Goal: Navigation & Orientation: Find specific page/section

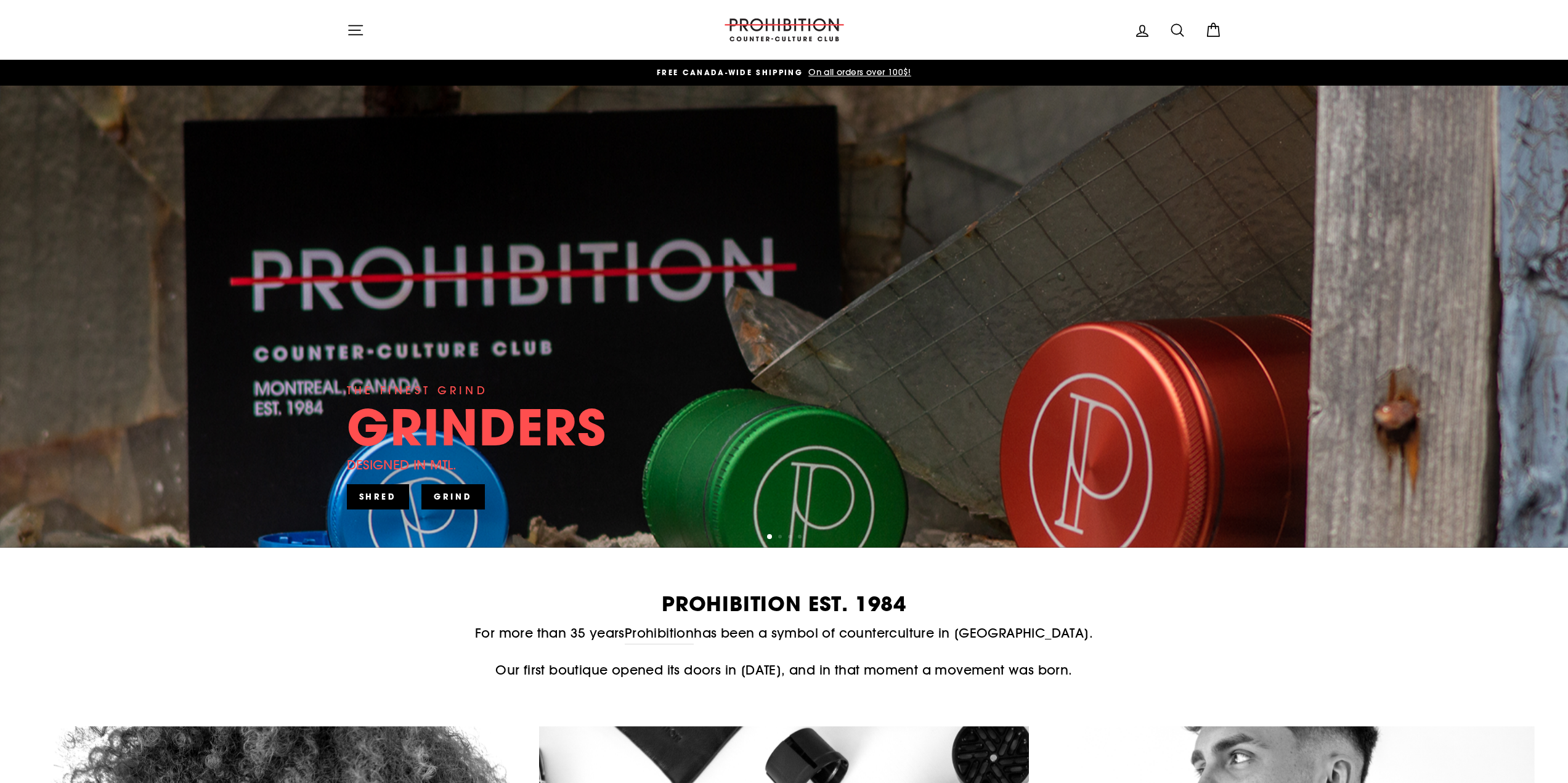
click at [354, 29] on icon "button" at bounding box center [355, 30] width 17 height 17
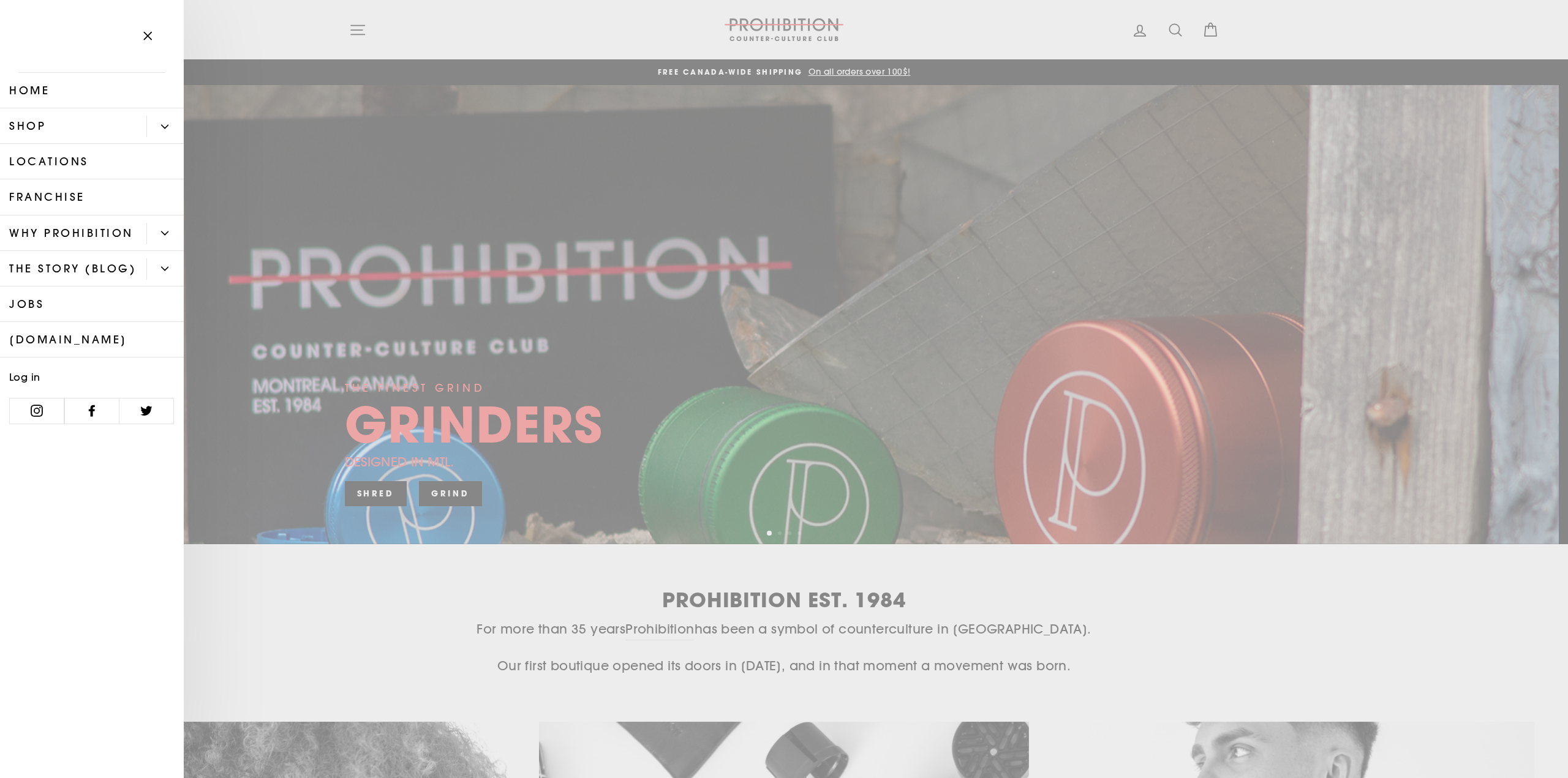
click at [163, 121] on button "Primary" at bounding box center [165, 127] width 37 height 22
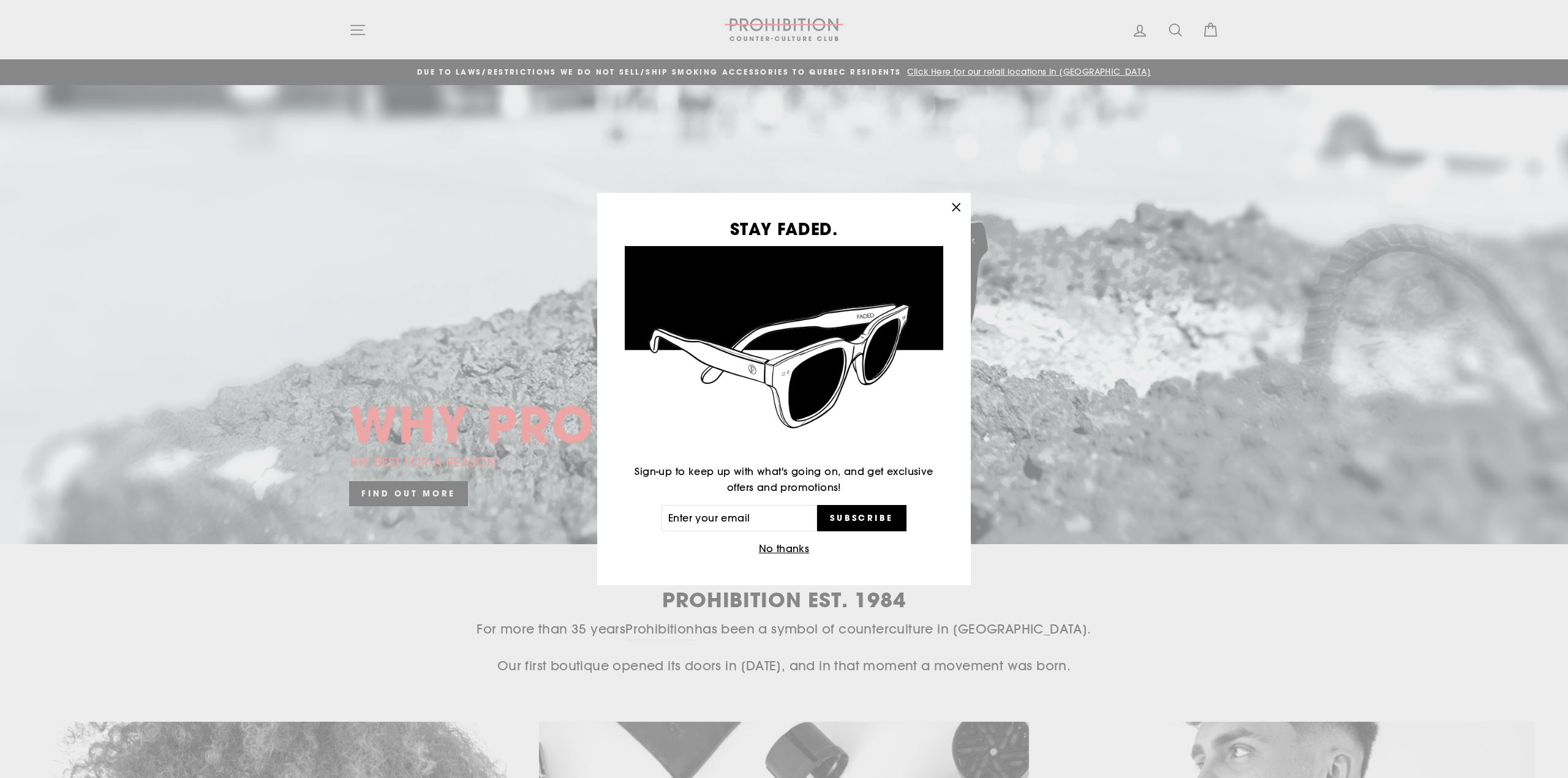
click at [954, 210] on icon "button" at bounding box center [956, 207] width 7 height 7
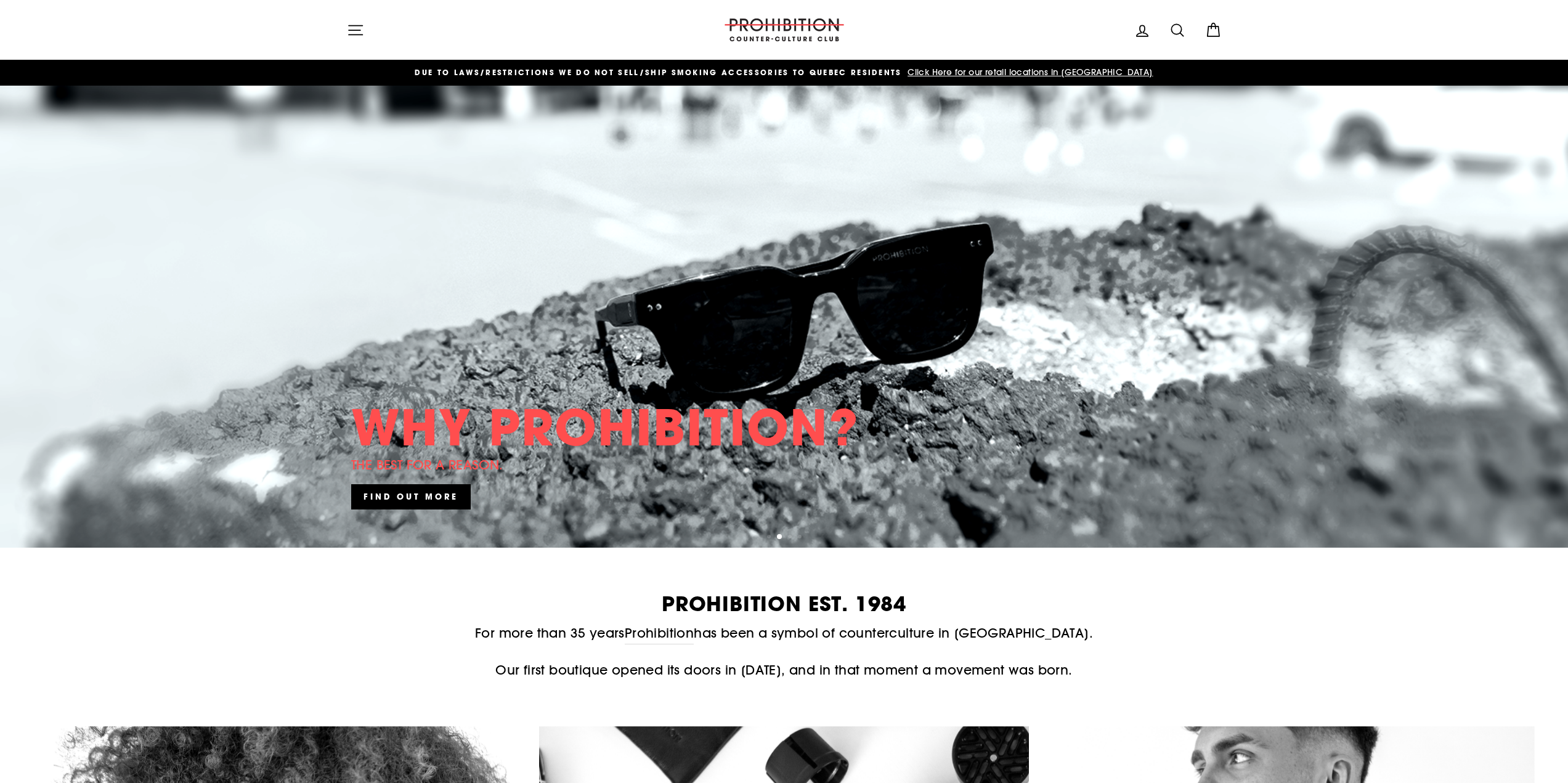
click at [362, 31] on icon "button" at bounding box center [355, 30] width 17 height 17
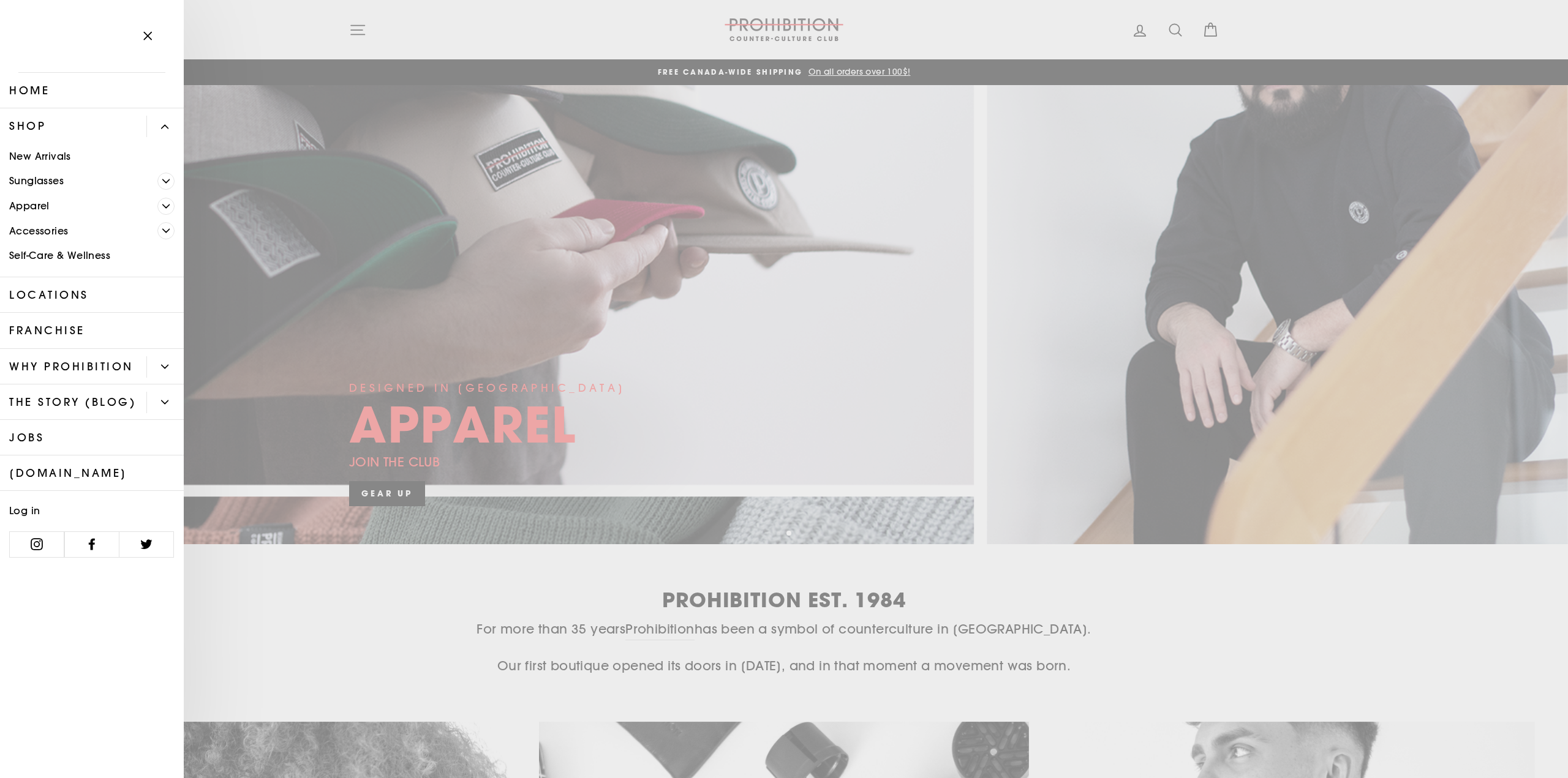
click at [167, 205] on icon "Primary" at bounding box center [165, 206] width 7 height 7
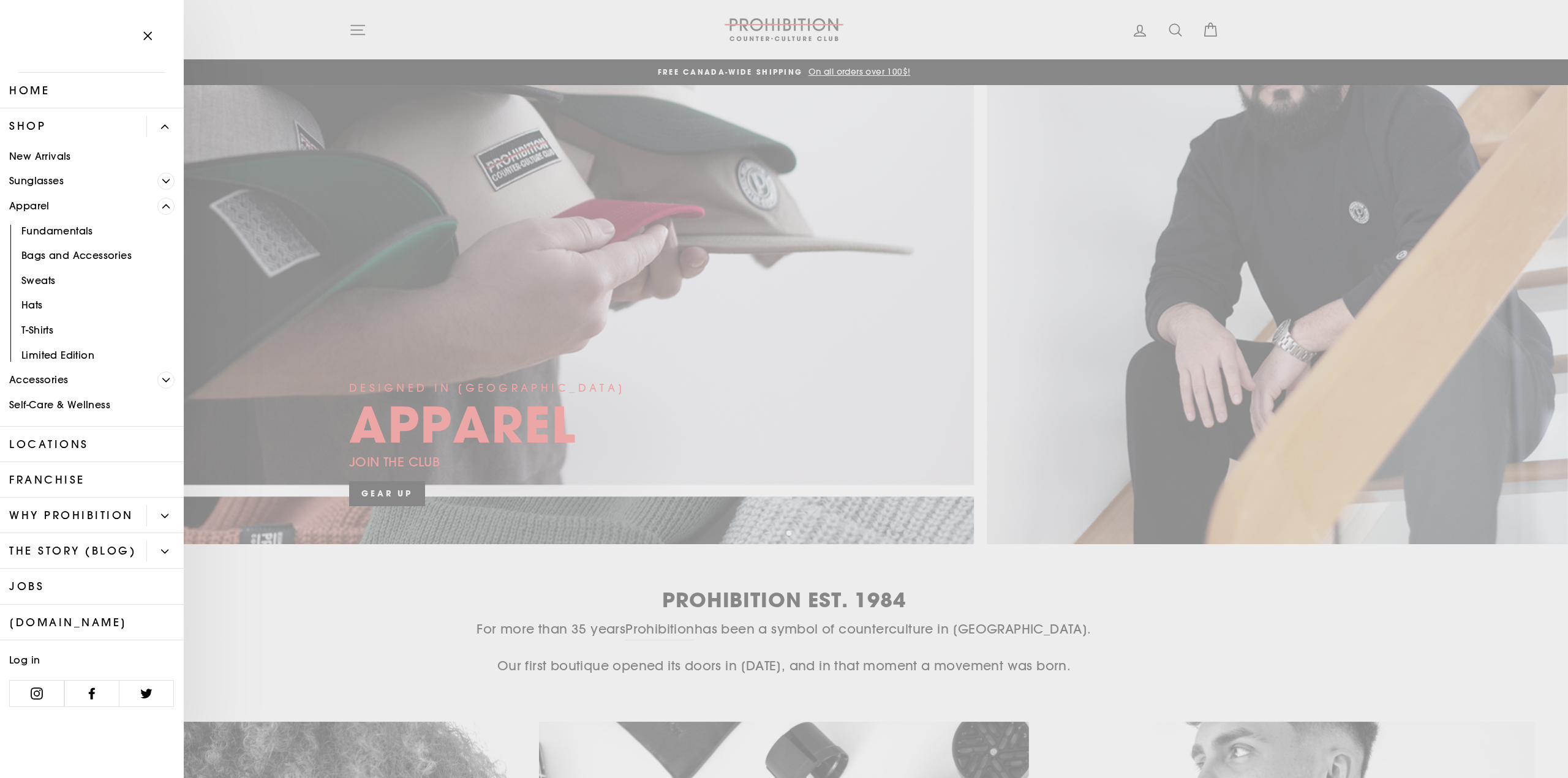
click at [167, 205] on icon "Primary" at bounding box center [166, 206] width 7 height 3
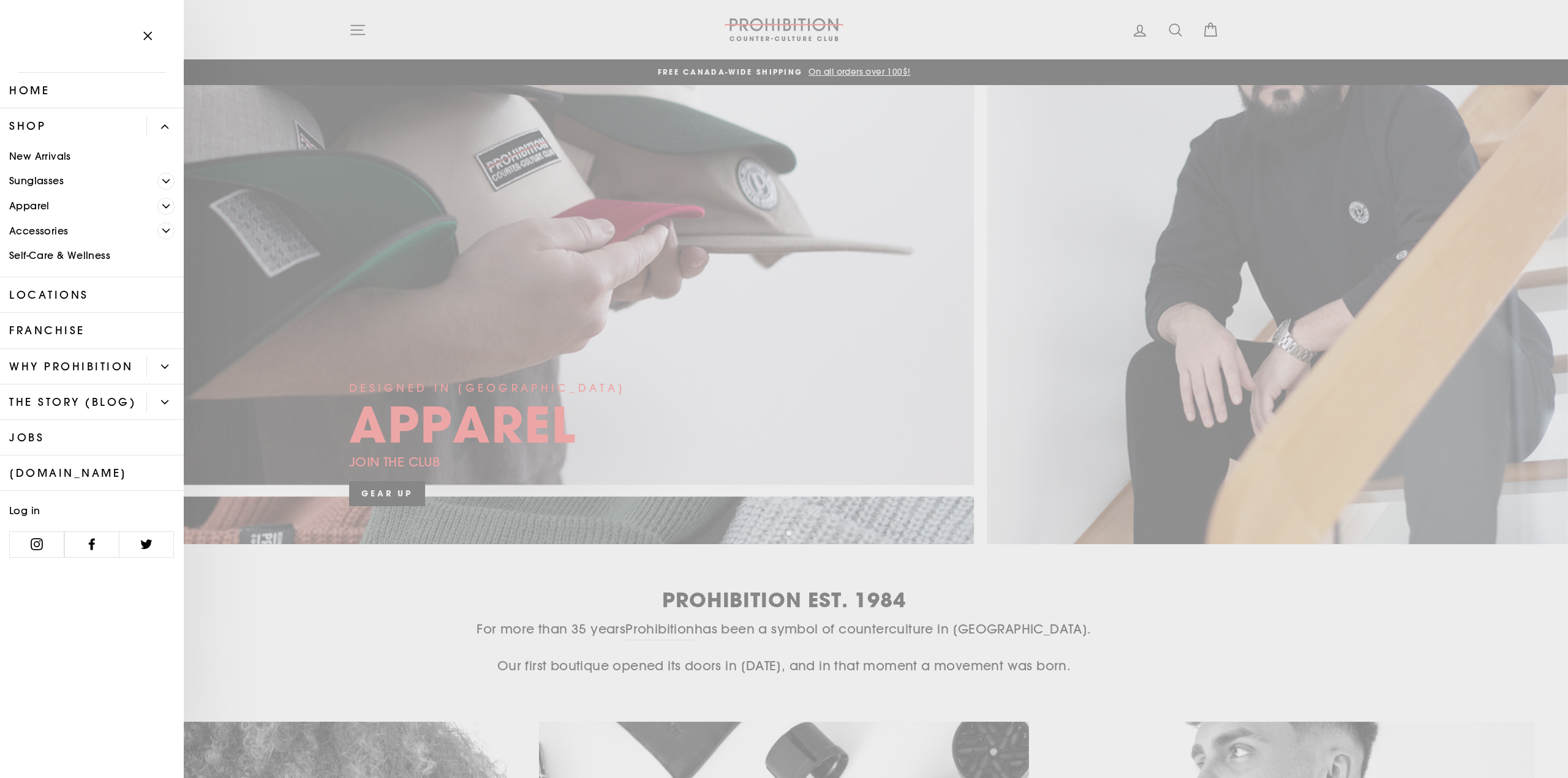
click at [169, 228] on icon "Primary" at bounding box center [165, 230] width 7 height 7
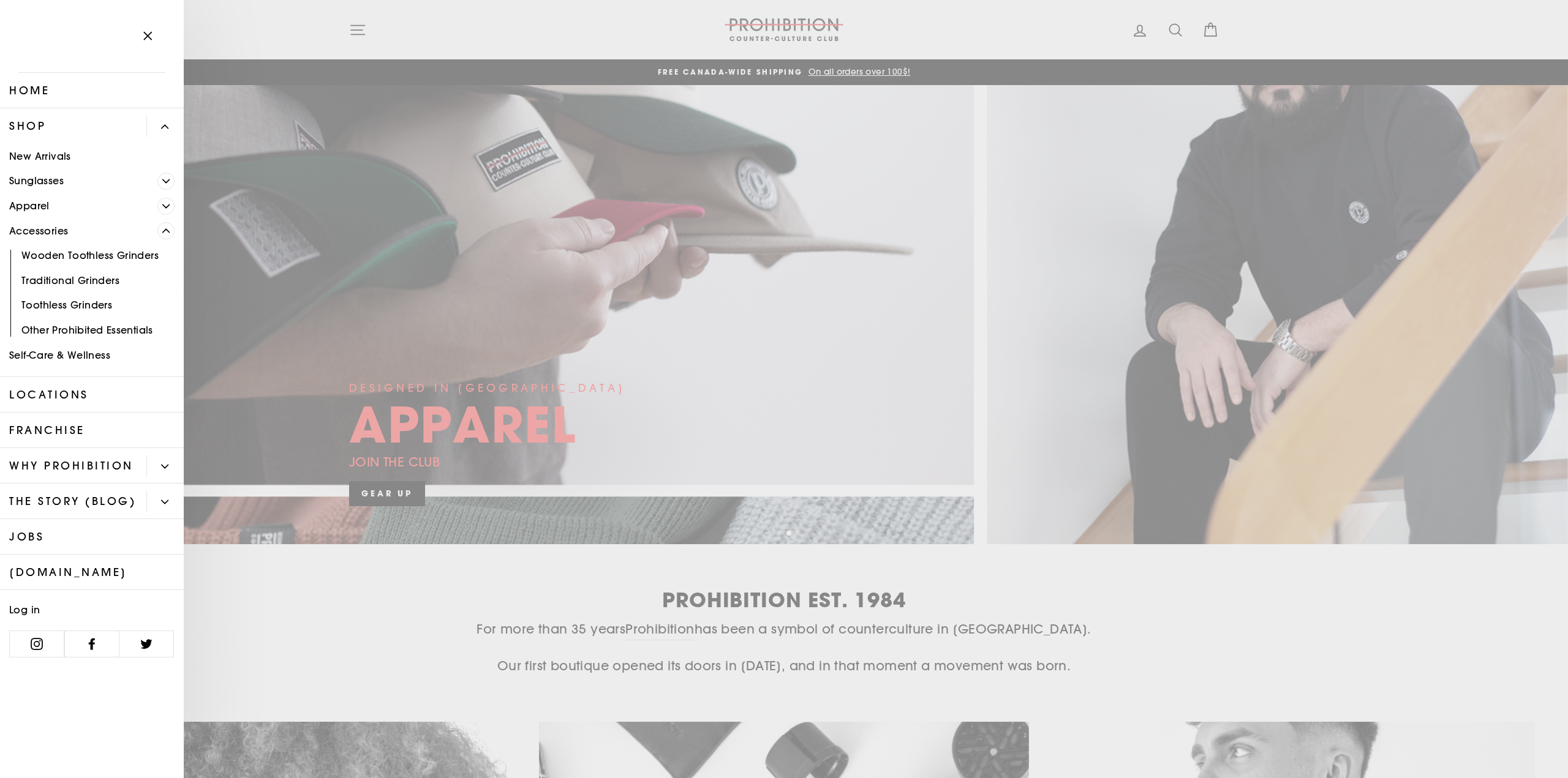
click at [169, 228] on icon "Primary" at bounding box center [165, 230] width 7 height 7
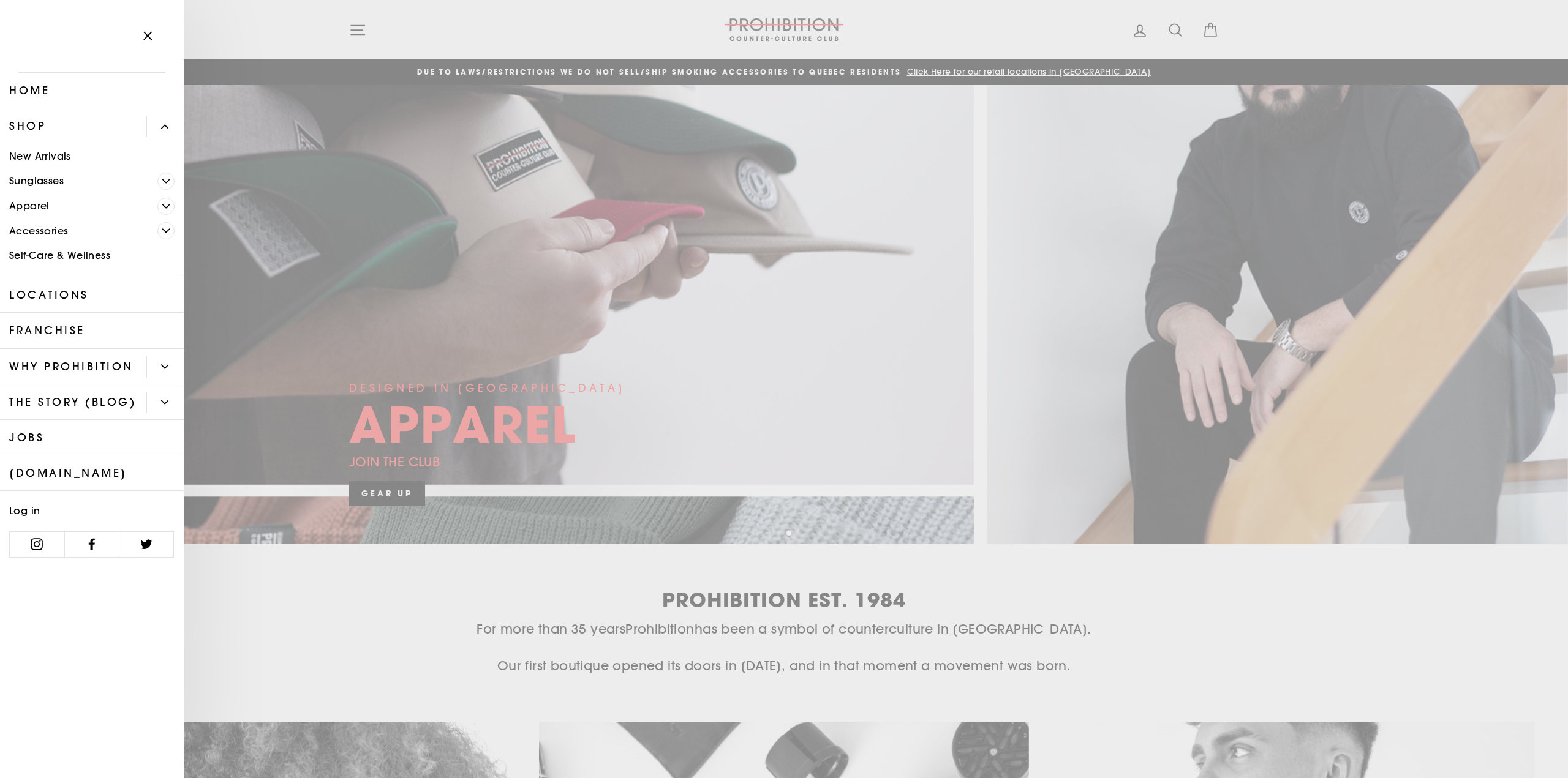
click at [169, 228] on icon "Primary" at bounding box center [165, 230] width 7 height 7
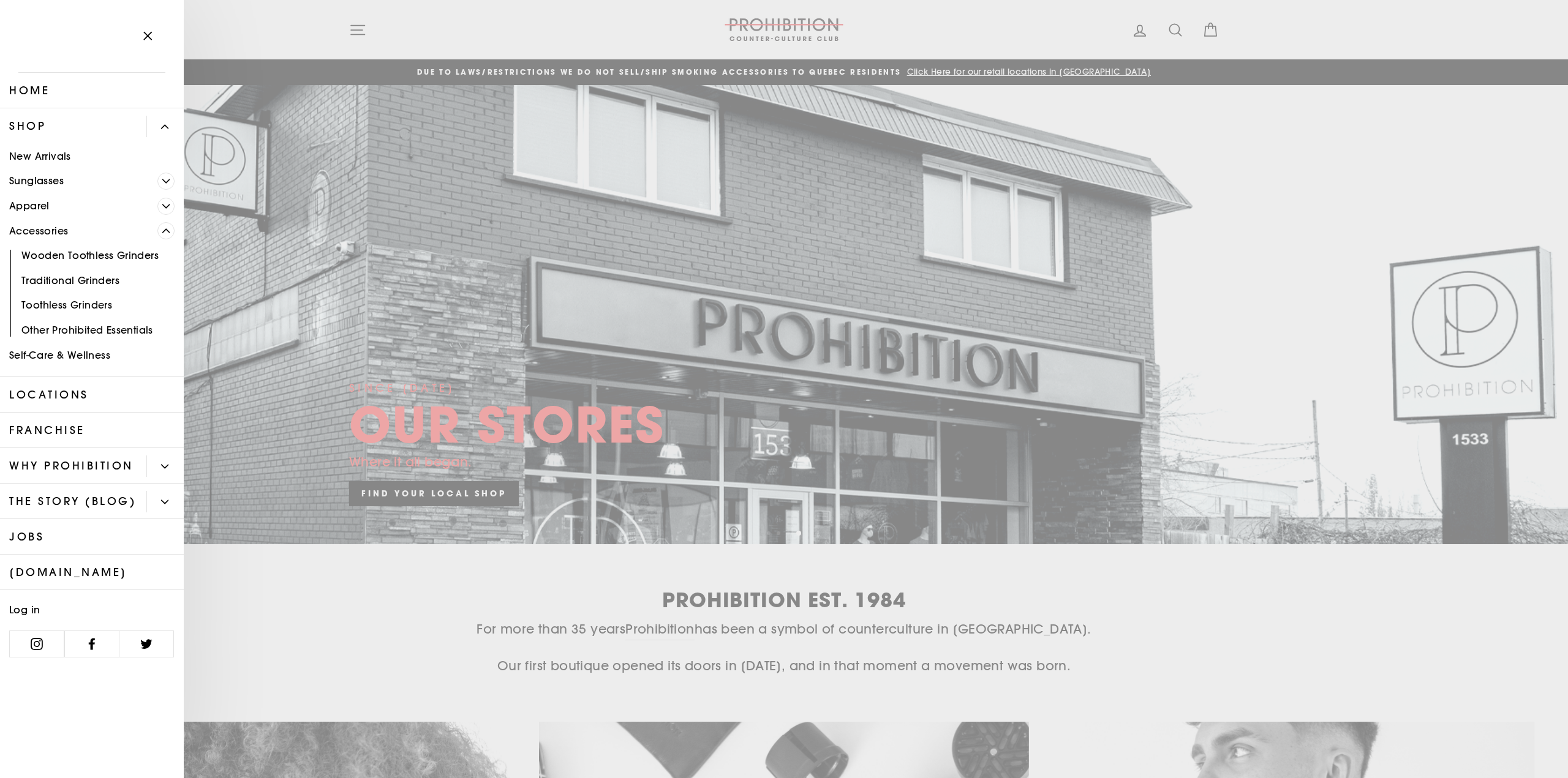
click at [34, 232] on link "Accessories" at bounding box center [79, 231] width 157 height 25
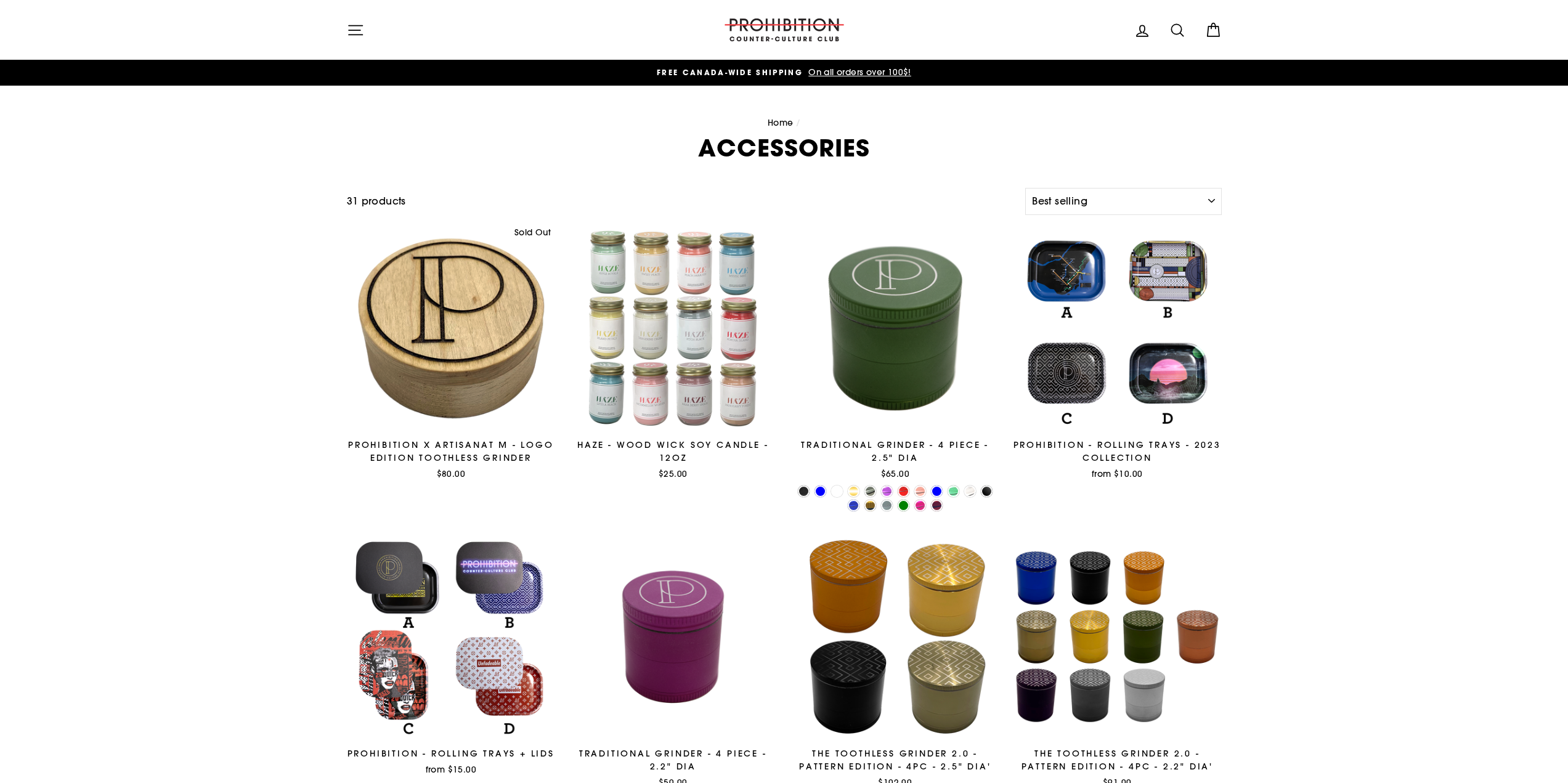
select select "best-selling"
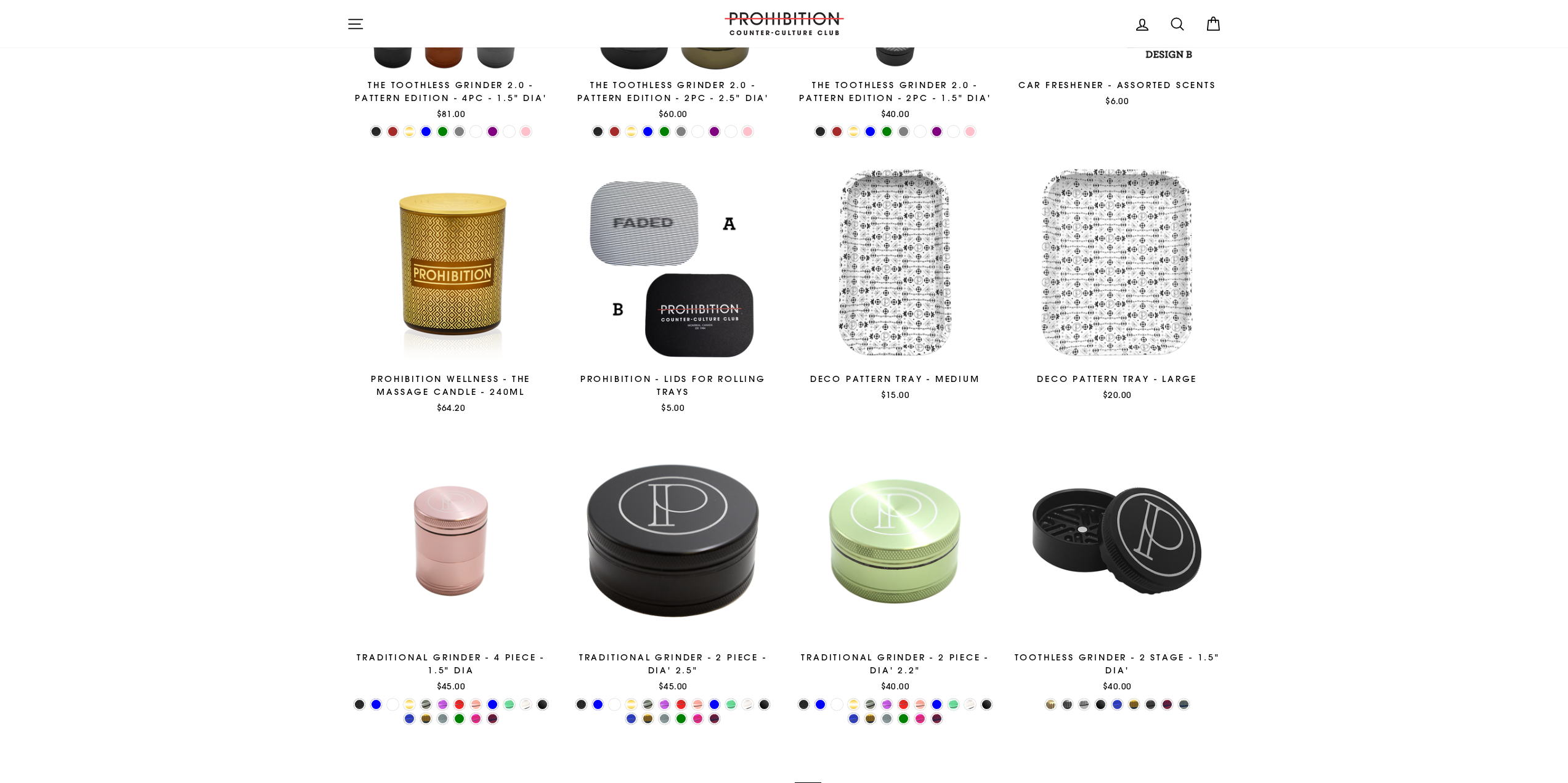
scroll to position [1854, 0]
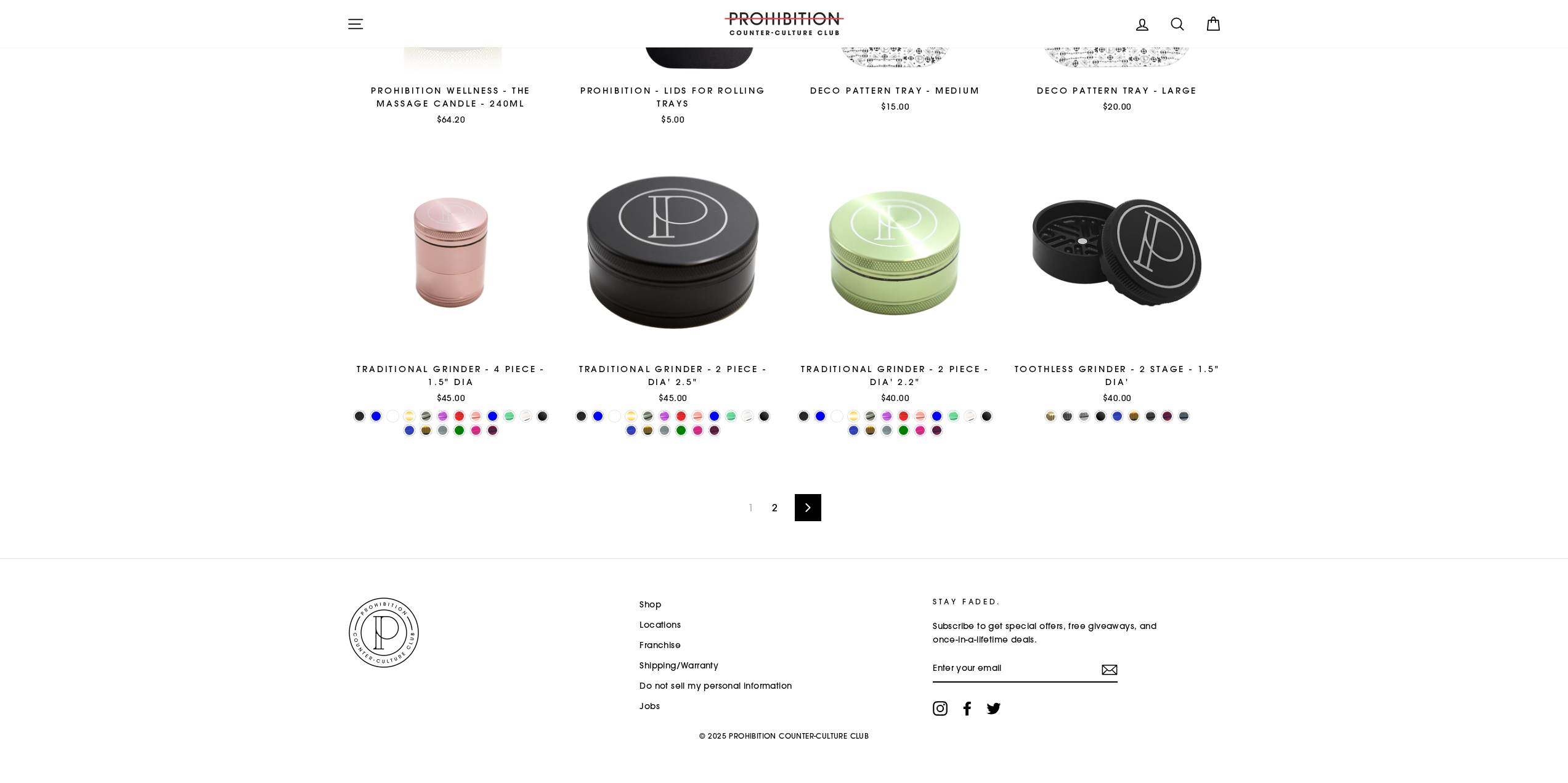
click at [772, 503] on link "2" at bounding box center [775, 507] width 20 height 20
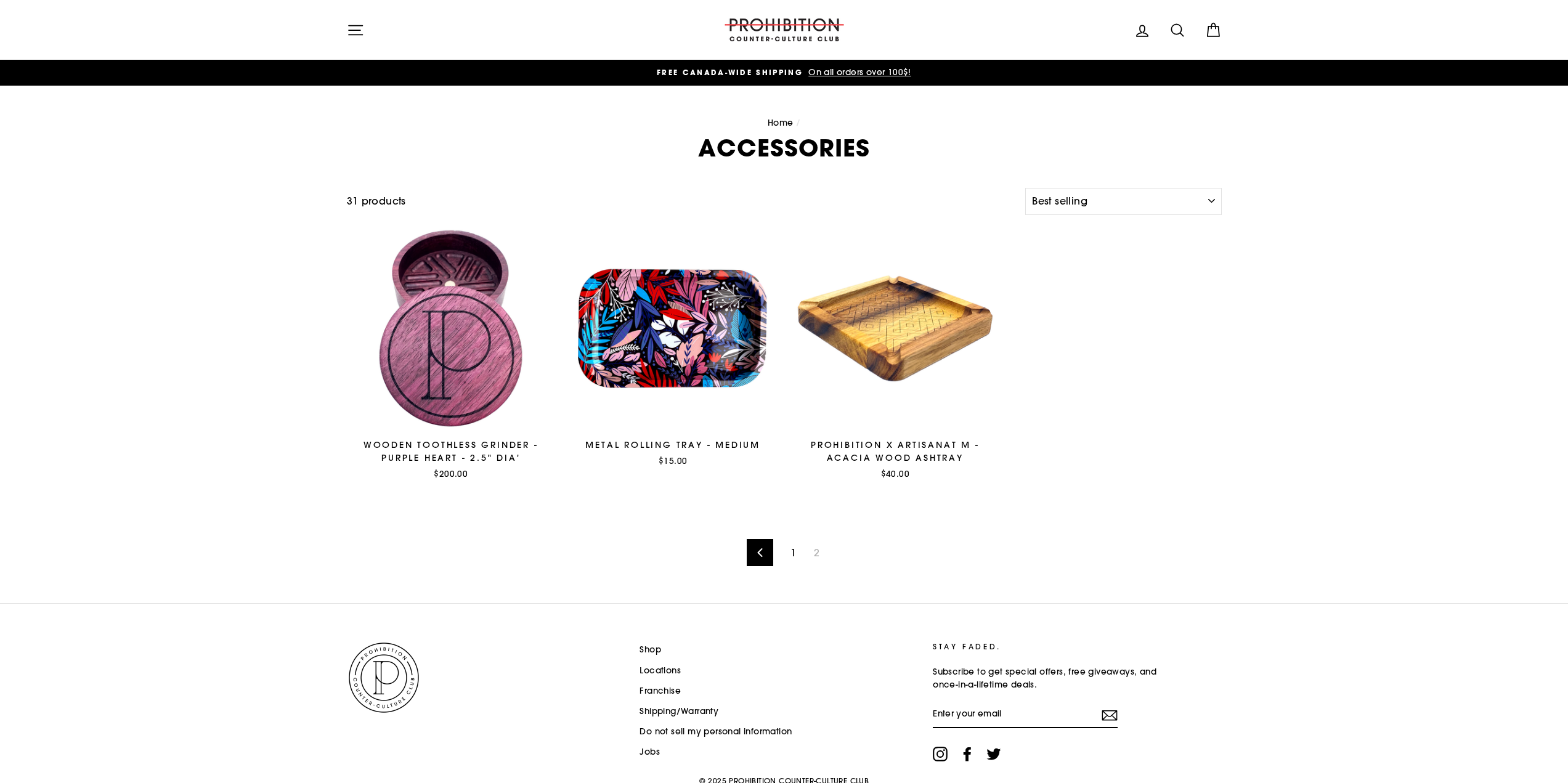
select select "best-selling"
click at [767, 23] on img at bounding box center [784, 29] width 123 height 23
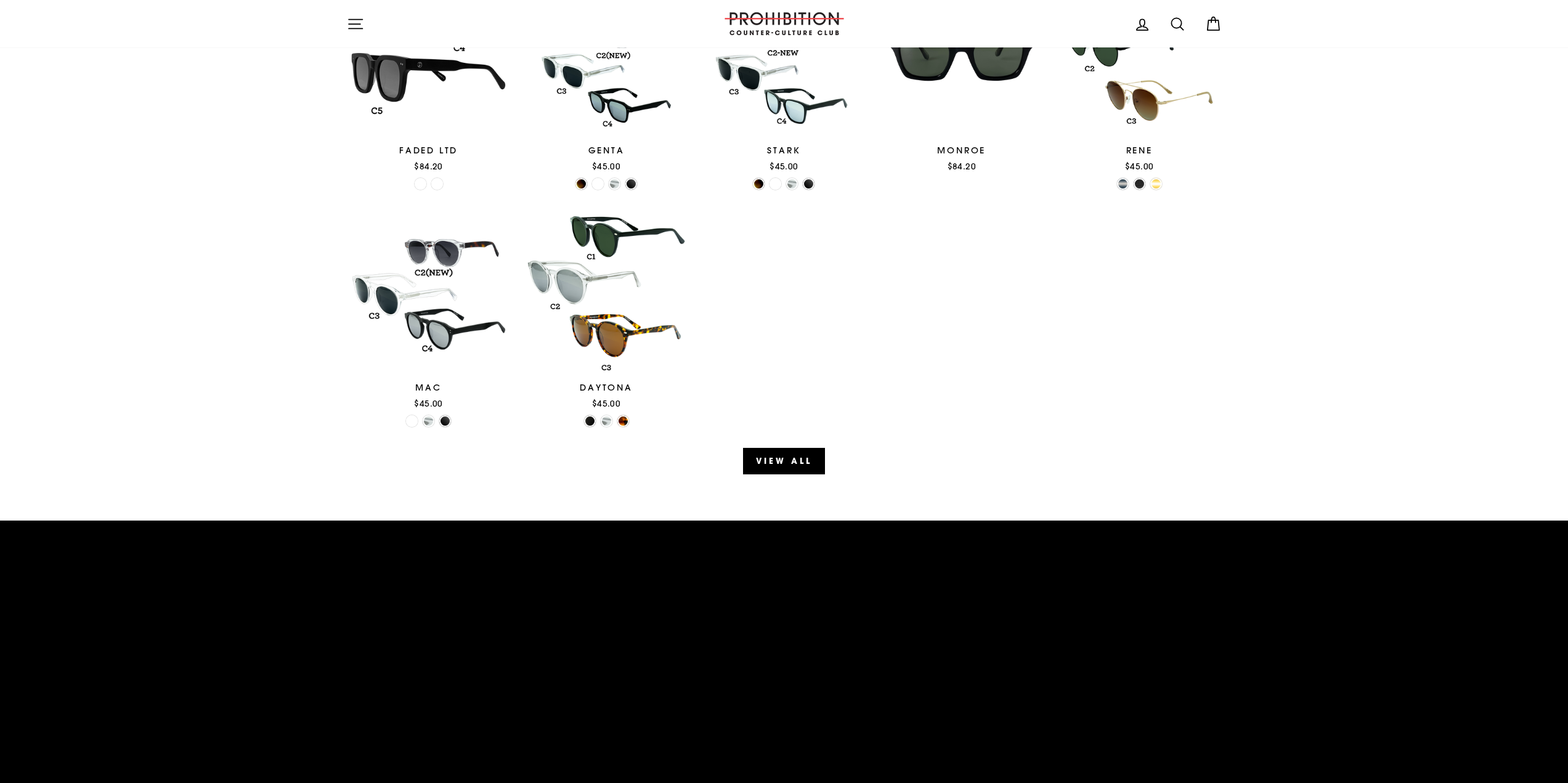
scroll to position [1356, 0]
